Goal: Task Accomplishment & Management: Complete application form

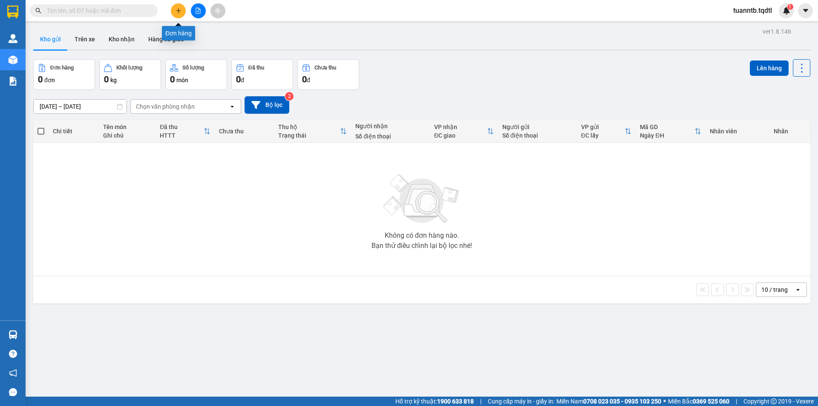
click at [177, 13] on icon "plus" at bounding box center [179, 11] width 6 height 6
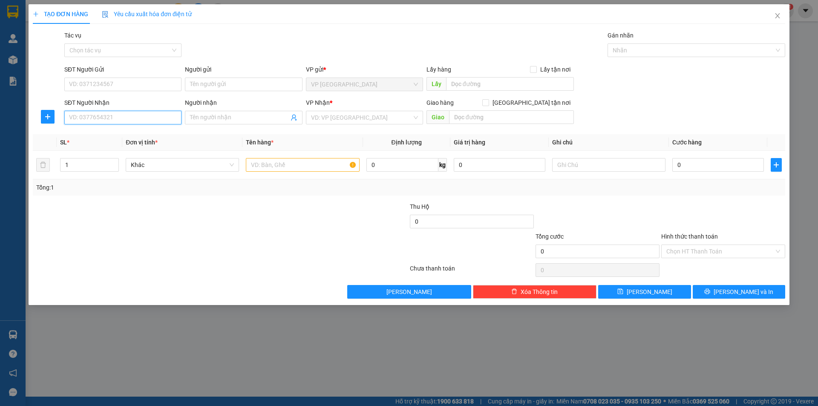
click at [136, 118] on input "SĐT Người Nhận" at bounding box center [122, 118] width 117 height 14
click at [120, 137] on div "0916406144 - C.Thảo" at bounding box center [122, 134] width 107 height 9
type input "0916406144"
type input "C.Thảo"
type input "500.000"
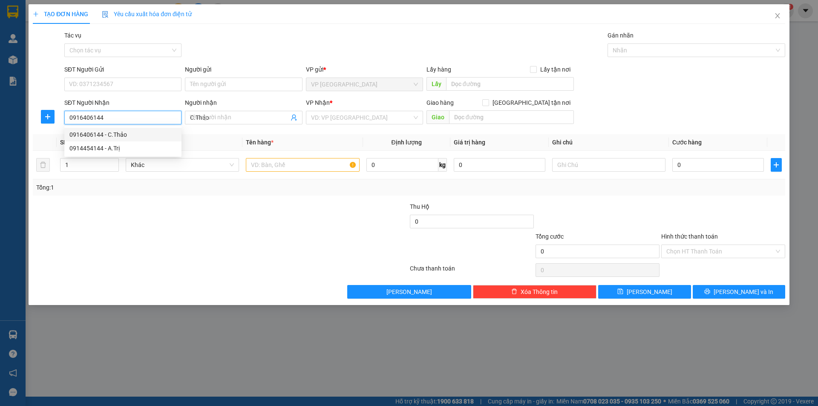
type input "500.000"
type input "0916406144"
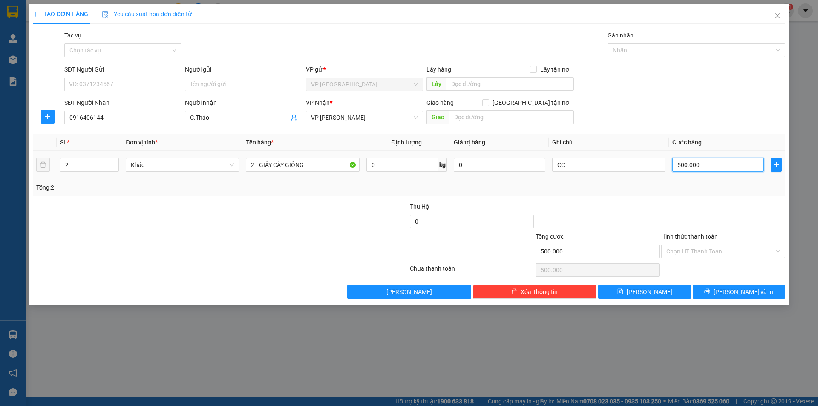
click at [713, 166] on input "500.000" at bounding box center [719, 165] width 92 height 14
type input "0"
click at [676, 164] on input "0" at bounding box center [719, 165] width 92 height 14
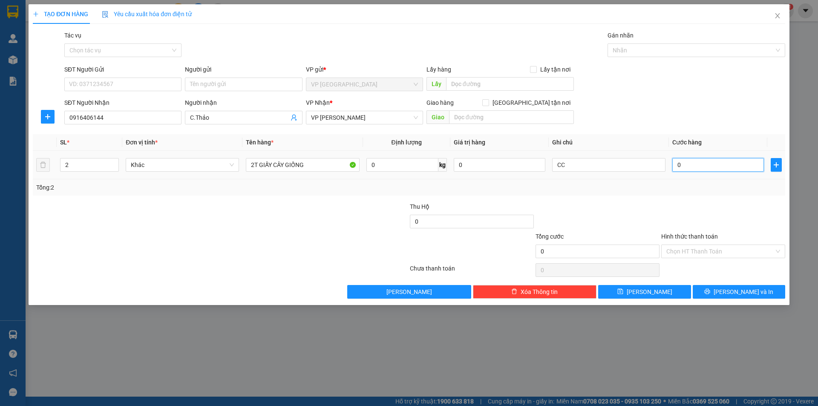
type input "40"
type input "400"
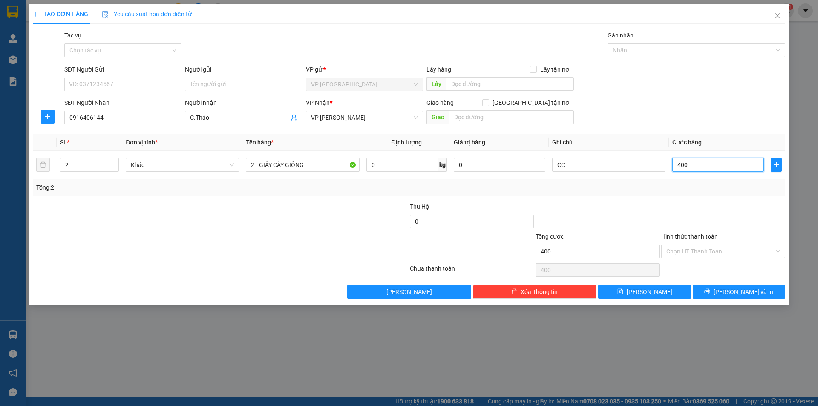
type input "4.000"
type input "40.000"
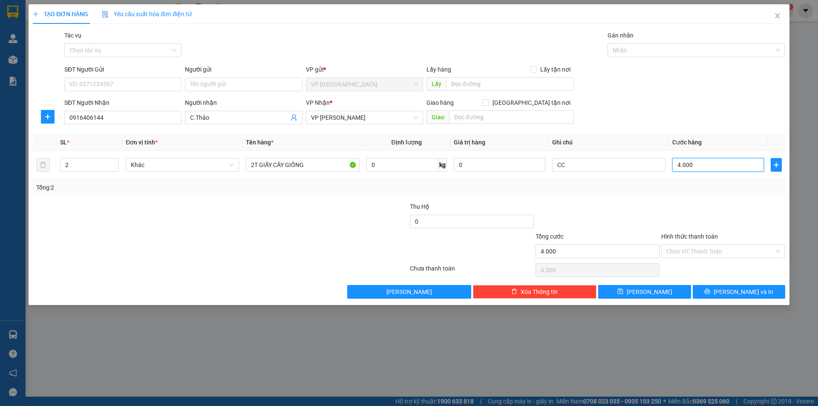
type input "40.000"
type input "400.000"
click at [678, 288] on button "[PERSON_NAME]" at bounding box center [644, 292] width 92 height 14
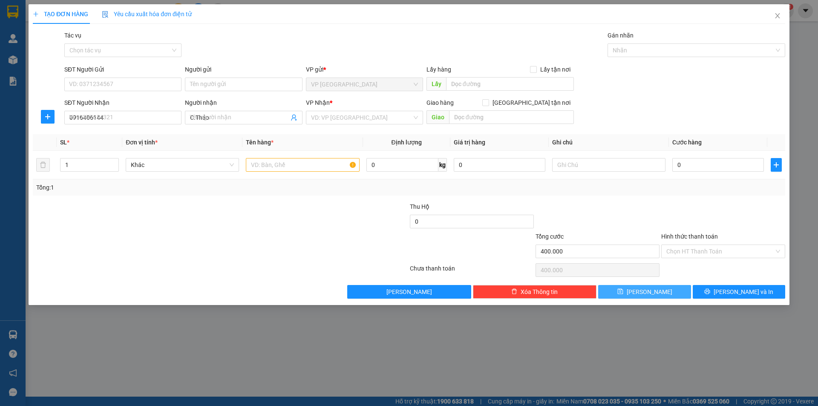
type input "0"
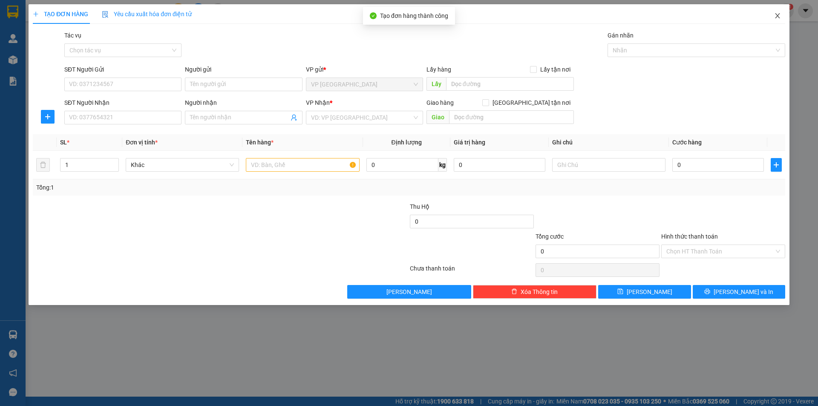
click at [777, 14] on icon "close" at bounding box center [777, 15] width 7 height 7
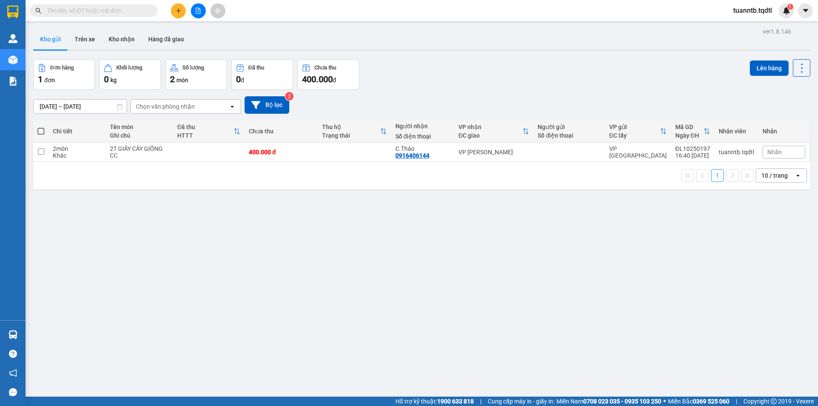
click at [42, 130] on span at bounding box center [41, 131] width 7 height 7
click at [41, 127] on input "checkbox" at bounding box center [41, 127] width 0 height 0
checkbox input "true"
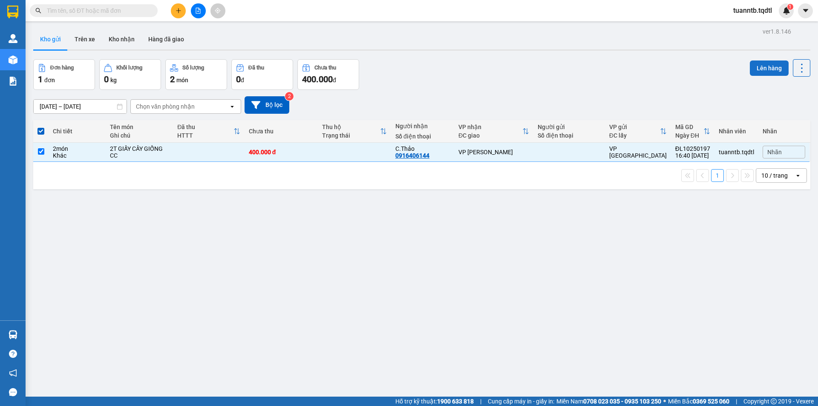
click at [750, 67] on button "Lên hàng" at bounding box center [769, 68] width 39 height 15
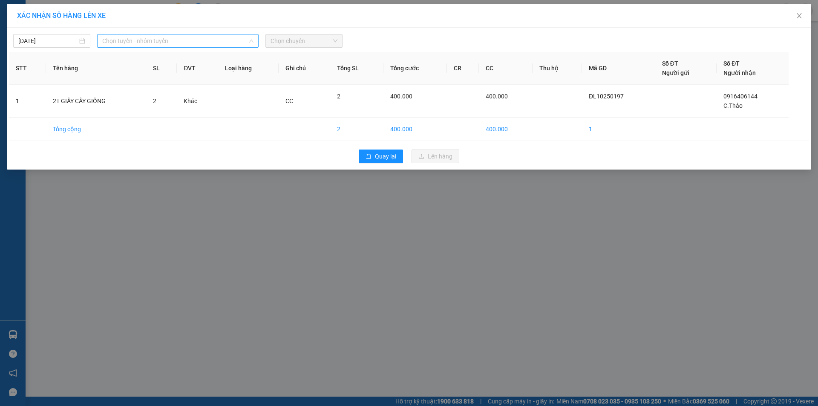
click at [243, 41] on span "Chọn tuyến - nhóm tuyến" at bounding box center [177, 41] width 151 height 13
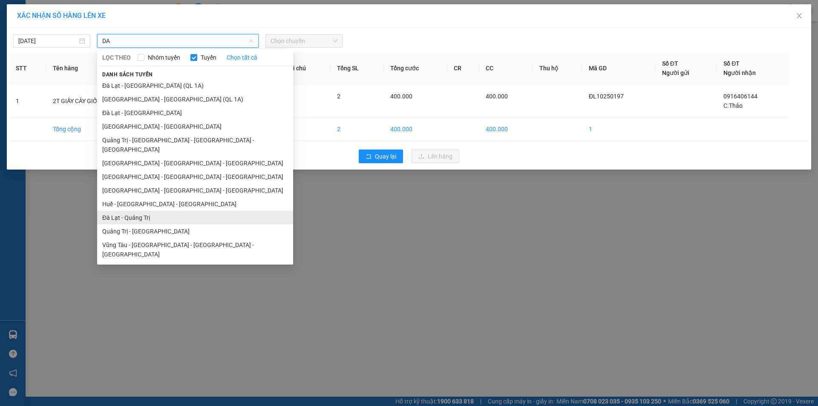
type input "DA"
click at [124, 211] on li "Đà Lạt - Quảng Trị" at bounding box center [195, 218] width 196 height 14
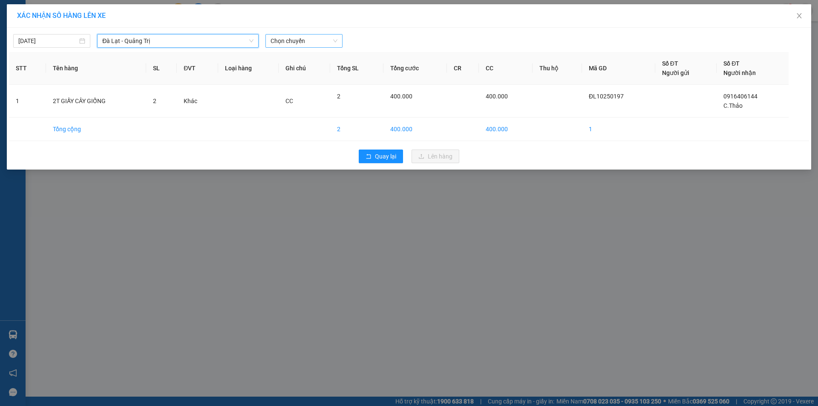
click at [292, 38] on span "Chọn chuyến" at bounding box center [304, 41] width 67 height 13
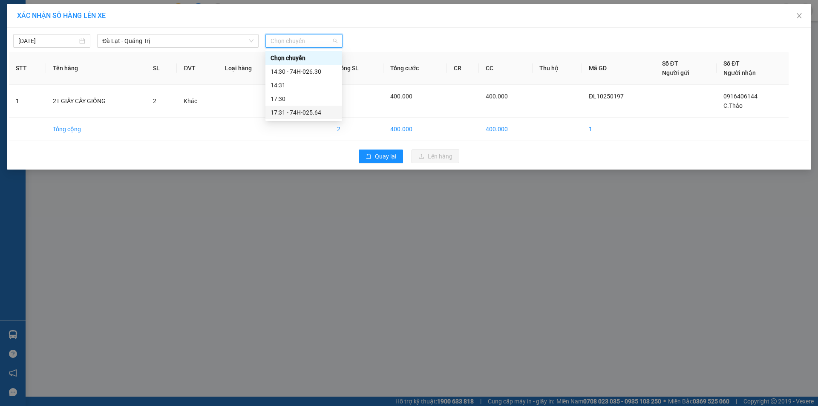
click at [320, 114] on div "17:31 - 74H-025.64" at bounding box center [304, 112] width 66 height 9
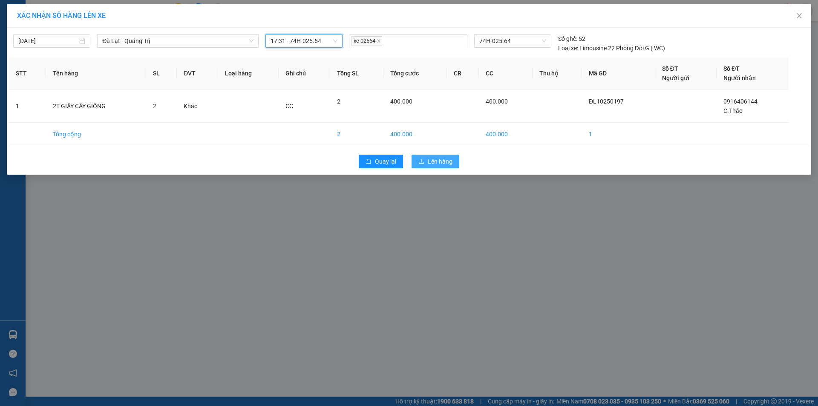
click at [422, 165] on span "upload" at bounding box center [422, 162] width 6 height 7
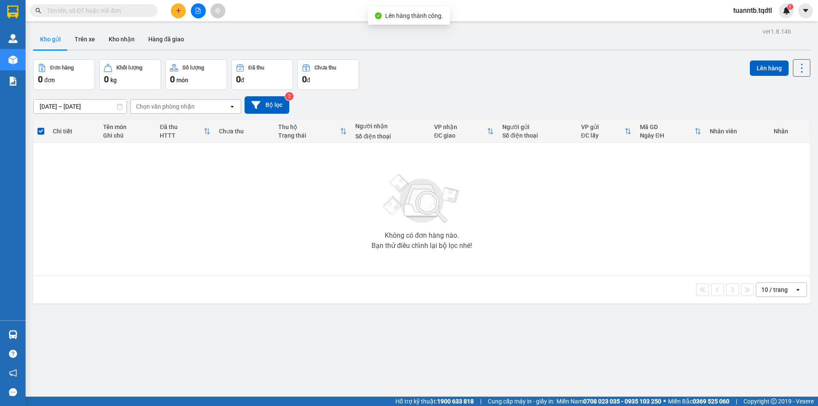
click at [199, 12] on icon "file-add" at bounding box center [198, 11] width 6 height 6
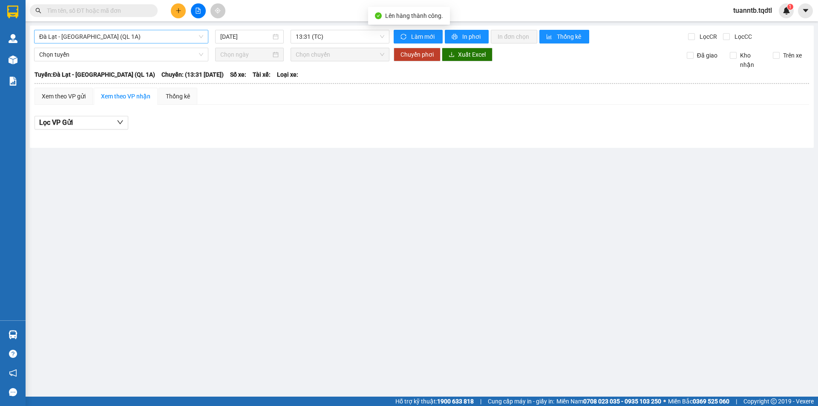
click at [160, 33] on span "Đà Lạt - [GEOGRAPHIC_DATA] (QL 1A)" at bounding box center [121, 36] width 164 height 13
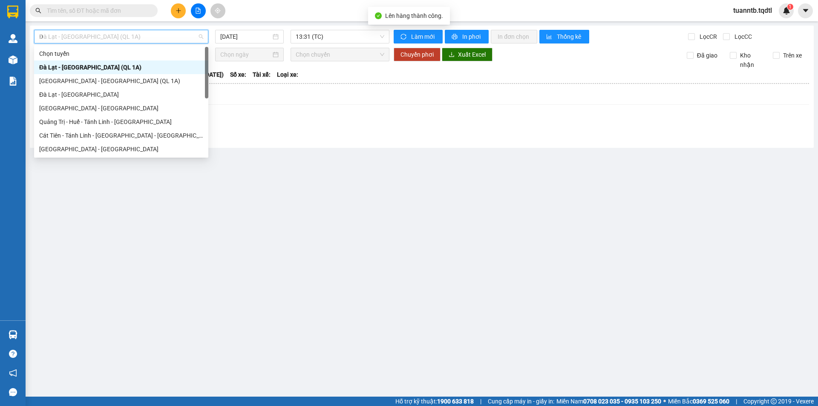
type input "DA"
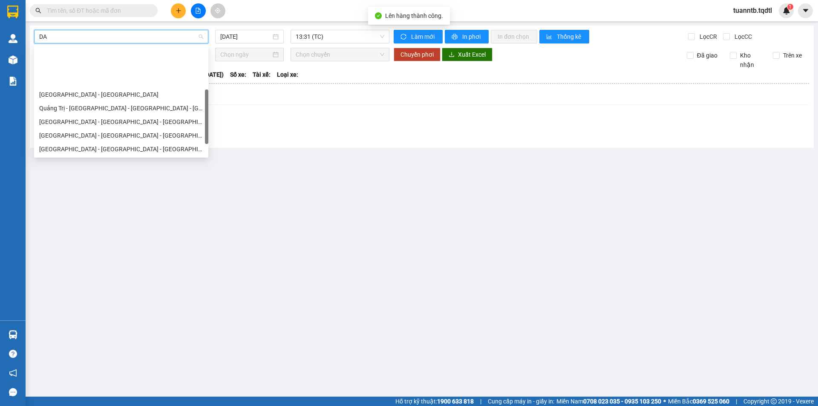
scroll to position [43, 0]
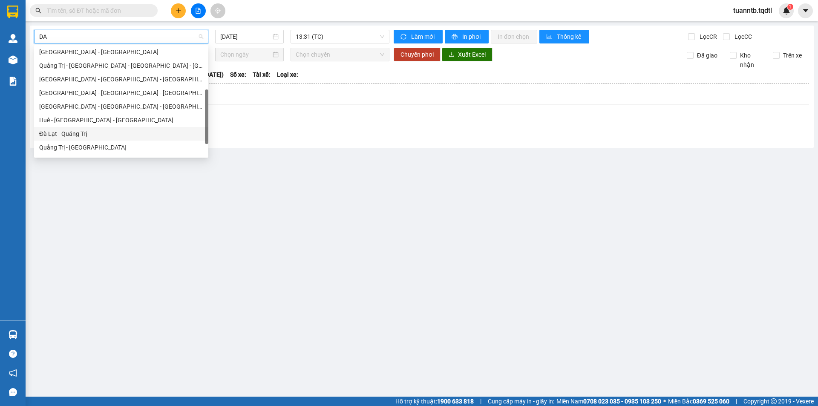
click at [95, 136] on div "Đà Lạt - Quảng Trị" at bounding box center [121, 133] width 164 height 9
type input "[DATE]"
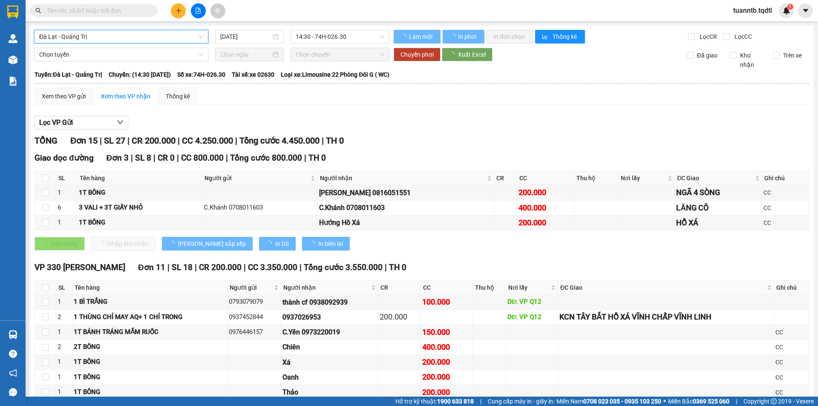
click at [361, 34] on span "14:30 - 74H-026.30" at bounding box center [340, 36] width 89 height 13
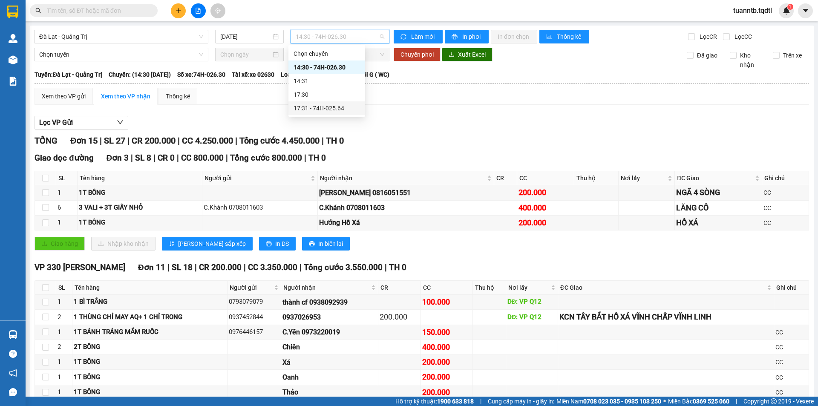
click at [354, 108] on div "17:31 - 74H-025.64" at bounding box center [327, 108] width 66 height 9
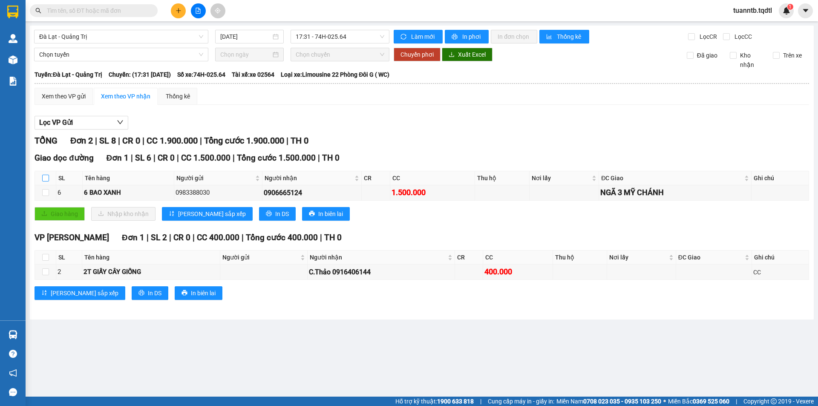
click at [46, 179] on input "checkbox" at bounding box center [45, 178] width 7 height 7
checkbox input "true"
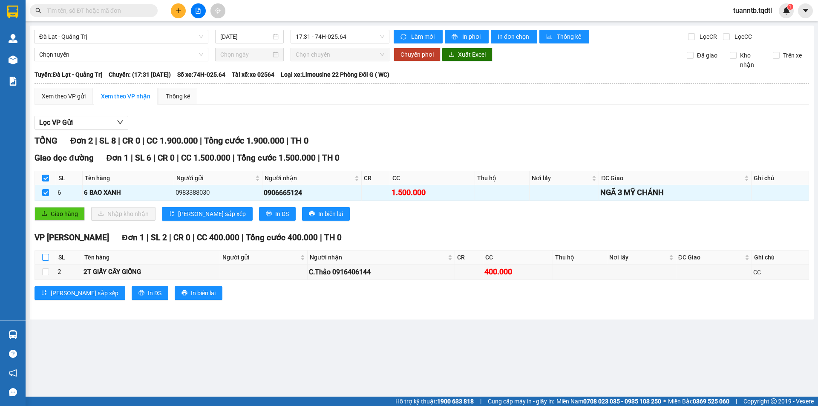
click at [44, 261] on input "checkbox" at bounding box center [45, 257] width 7 height 7
checkbox input "true"
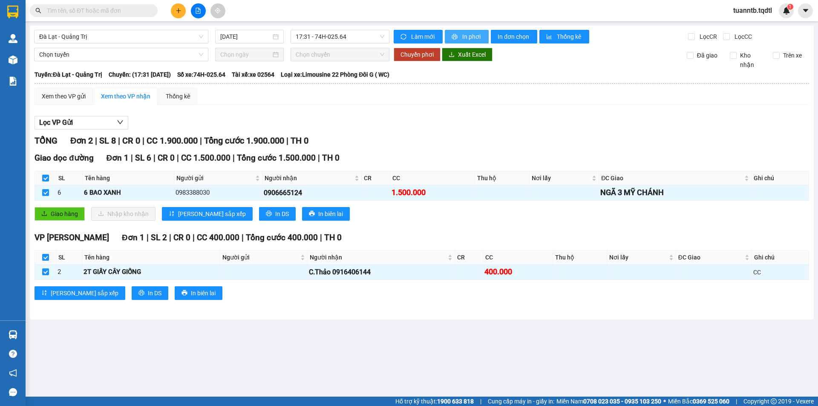
click at [465, 32] on button "In phơi" at bounding box center [467, 37] width 44 height 14
